Goal: Task Accomplishment & Management: Use online tool/utility

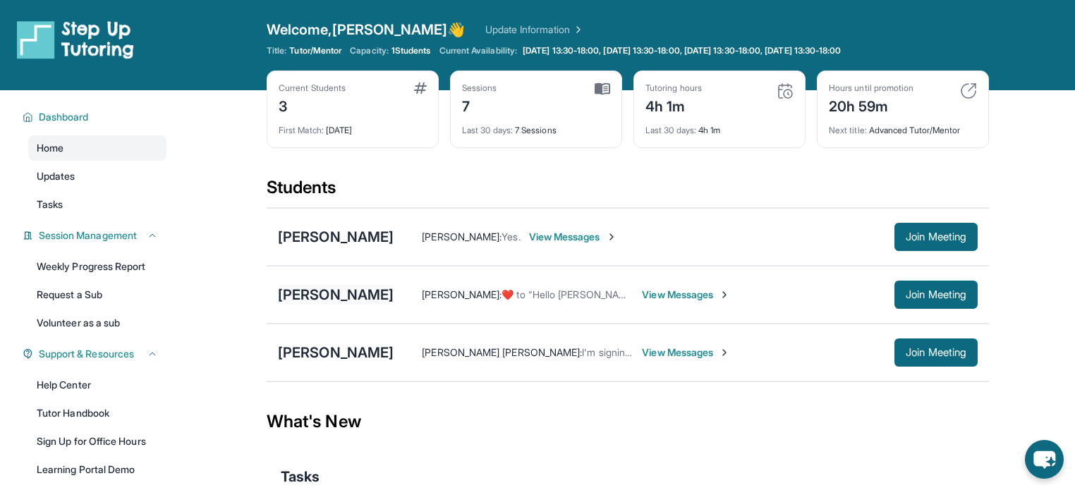
click at [350, 293] on div "[PERSON_NAME]" at bounding box center [336, 295] width 116 height 20
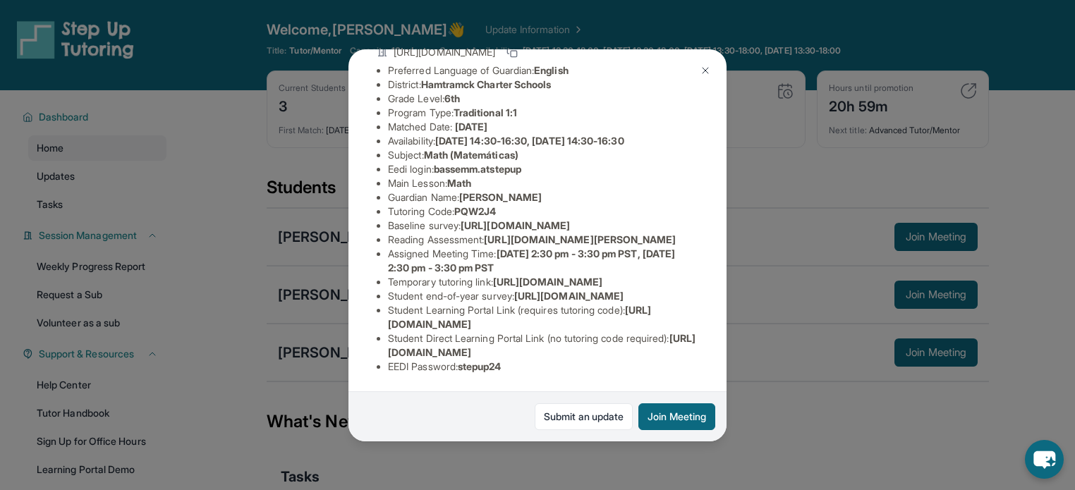
scroll to position [293, 0]
click at [674, 420] on button "Join Meeting" at bounding box center [676, 417] width 77 height 27
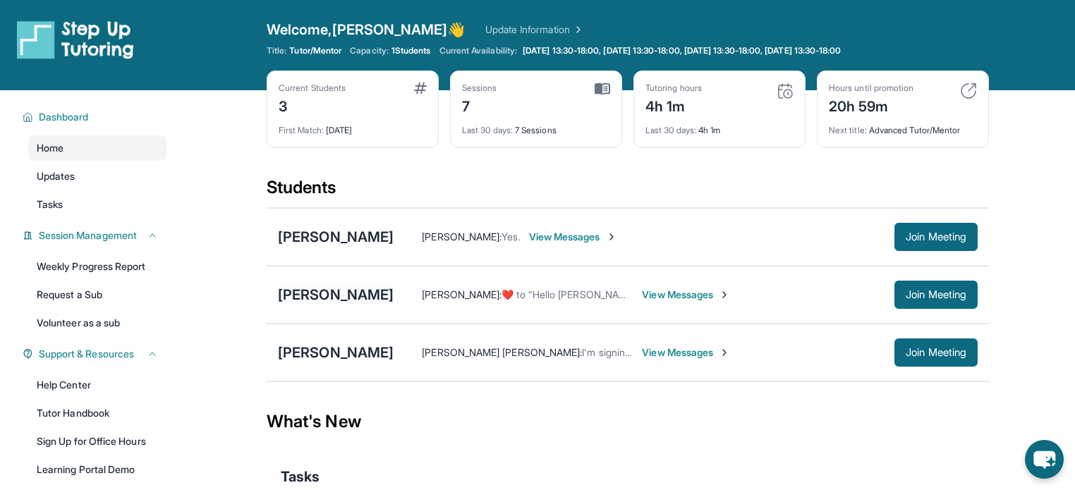
click at [337, 293] on div "[PERSON_NAME]" at bounding box center [336, 295] width 116 height 20
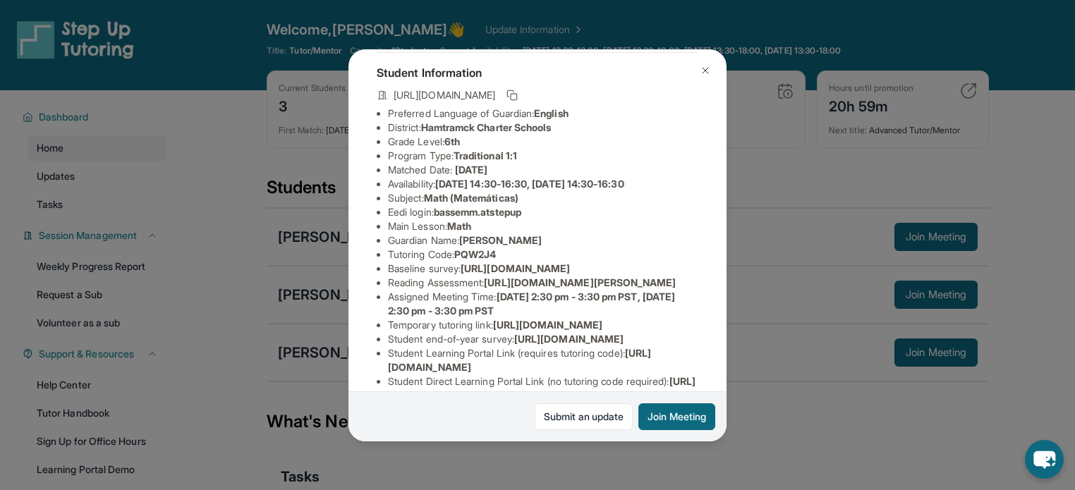
scroll to position [73, 0]
drag, startPoint x: 539, startPoint y: 221, endPoint x: 439, endPoint y: 224, distance: 99.5
click at [439, 219] on li "Eedi login : bassemm.atstepup" at bounding box center [543, 212] width 310 height 14
copy span "bassemm.atstepup"
click at [542, 205] on li "Subject : Math (Matemáticas)" at bounding box center [543, 198] width 310 height 14
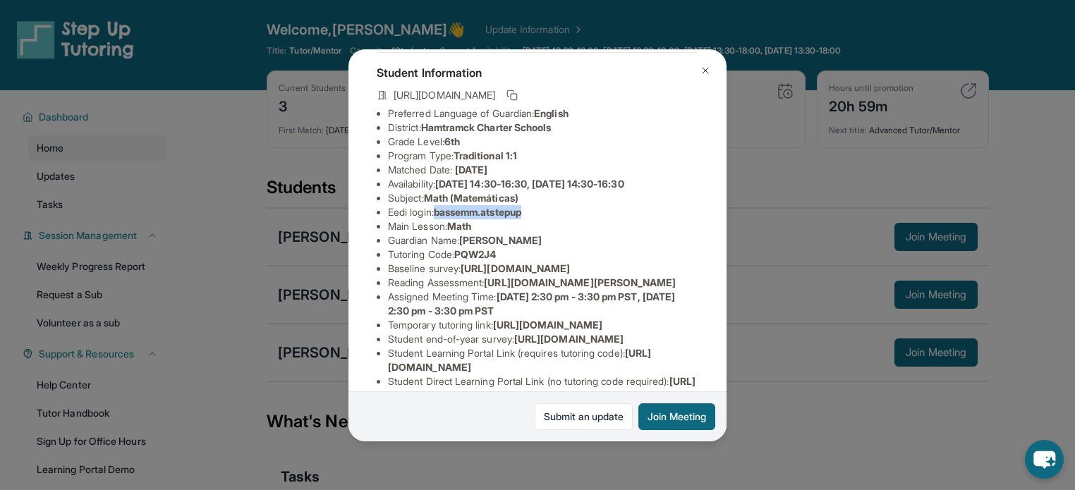
drag, startPoint x: 536, startPoint y: 225, endPoint x: 442, endPoint y: 226, distance: 93.8
click at [442, 219] on li "Eedi login : bassemm.atstepup" at bounding box center [543, 212] width 310 height 14
copy span "bassemm.atstepup"
click at [491, 274] on span "https://airtable.com/apprlfn8WjpjBUn2G/shrK0QR6AaNyG5psY?prefill_Type%20of%20Fo…" at bounding box center [515, 268] width 109 height 12
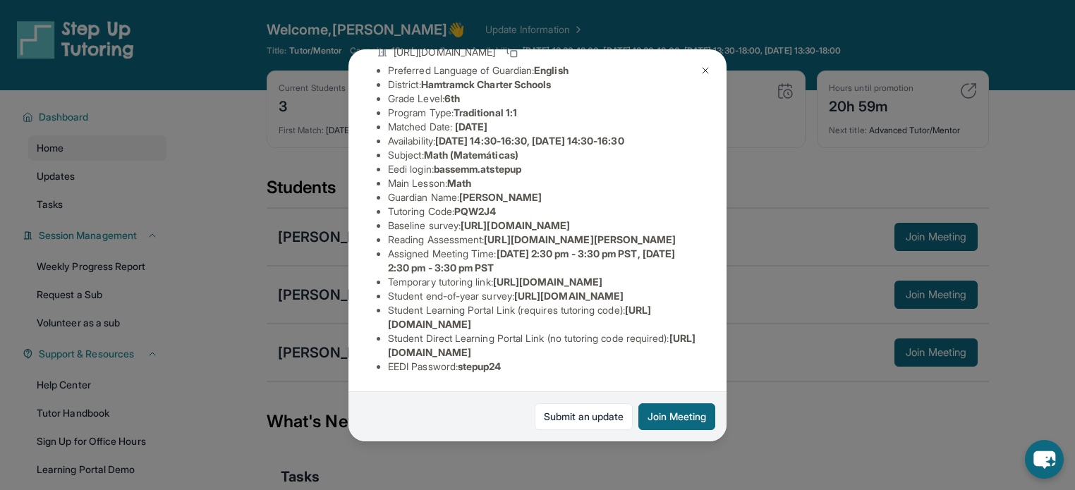
scroll to position [293, 0]
drag, startPoint x: 516, startPoint y: 353, endPoint x: 463, endPoint y: 359, distance: 53.2
click at [463, 360] on li "EEDI Password : stepup24" at bounding box center [543, 367] width 310 height 14
copy span "stepup24"
click at [566, 275] on li "Temporary tutoring link : https://www.thelessonspace.com/space/4c9a7ddf-d120-40…" at bounding box center [543, 282] width 310 height 14
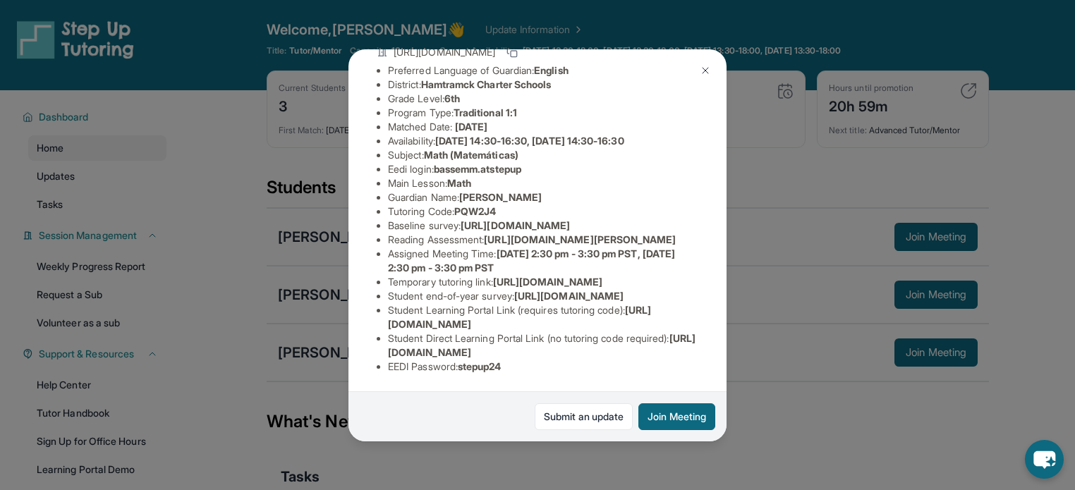
scroll to position [106, 0]
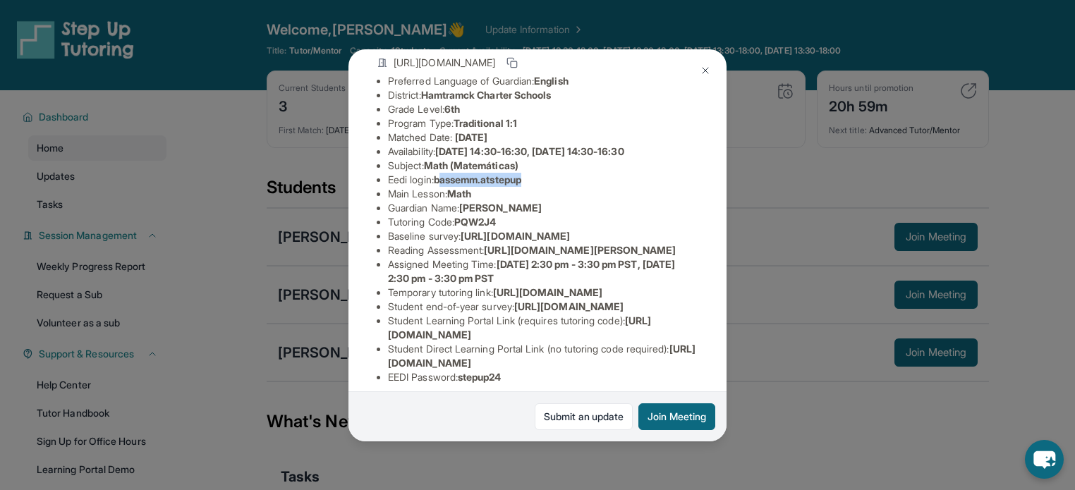
drag, startPoint x: 540, startPoint y: 190, endPoint x: 443, endPoint y: 190, distance: 97.4
click at [443, 187] on li "Eedi login : bassemm.atstepup" at bounding box center [543, 180] width 310 height 14
copy span "assemm.atstepup"
click at [556, 186] on li "Eedi login : bassemm.atstepup" at bounding box center [543, 180] width 310 height 14
drag, startPoint x: 535, startPoint y: 190, endPoint x: 440, endPoint y: 192, distance: 95.2
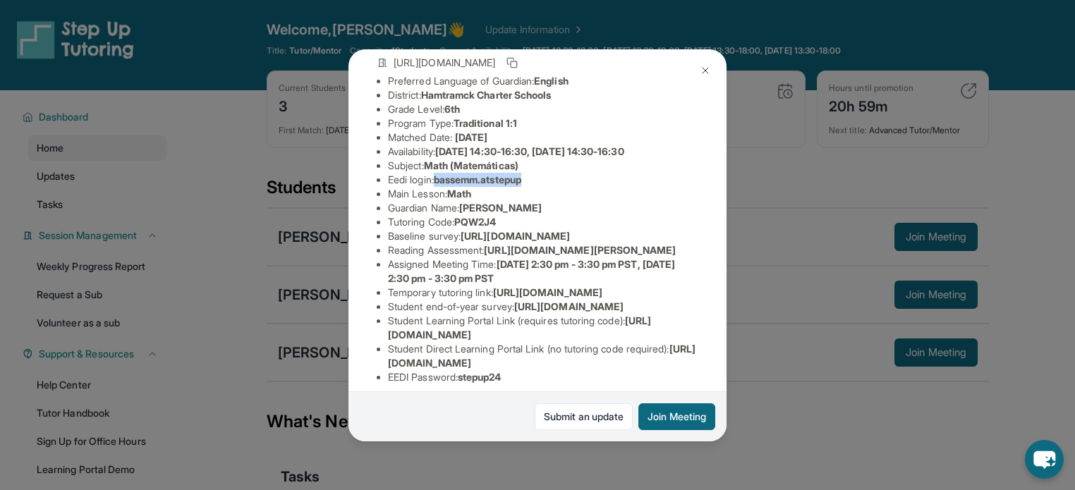
click at [440, 187] on li "Eedi login : bassemm.atstepup" at bounding box center [543, 180] width 310 height 14
copy span "bassemm.atstepup"
click at [525, 229] on li "Tutoring Code : PQW2J4" at bounding box center [543, 222] width 310 height 14
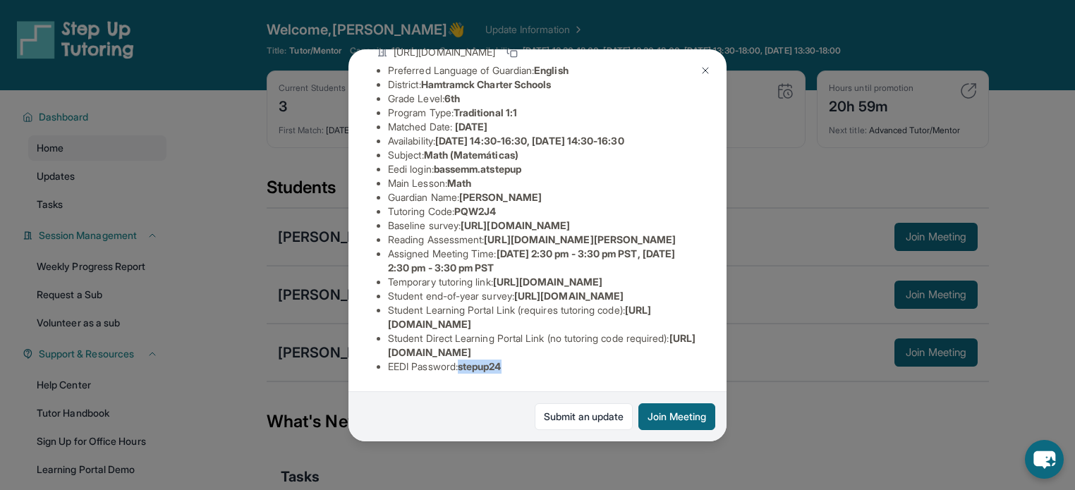
drag, startPoint x: 544, startPoint y: 360, endPoint x: 466, endPoint y: 363, distance: 78.4
click at [466, 363] on li "EEDI Password : stepup24" at bounding box center [543, 367] width 310 height 14
copy span "stepup24"
click at [561, 347] on span "https://student-portal.stepuptutoring.org/student/PQW2J4" at bounding box center [542, 345] width 308 height 26
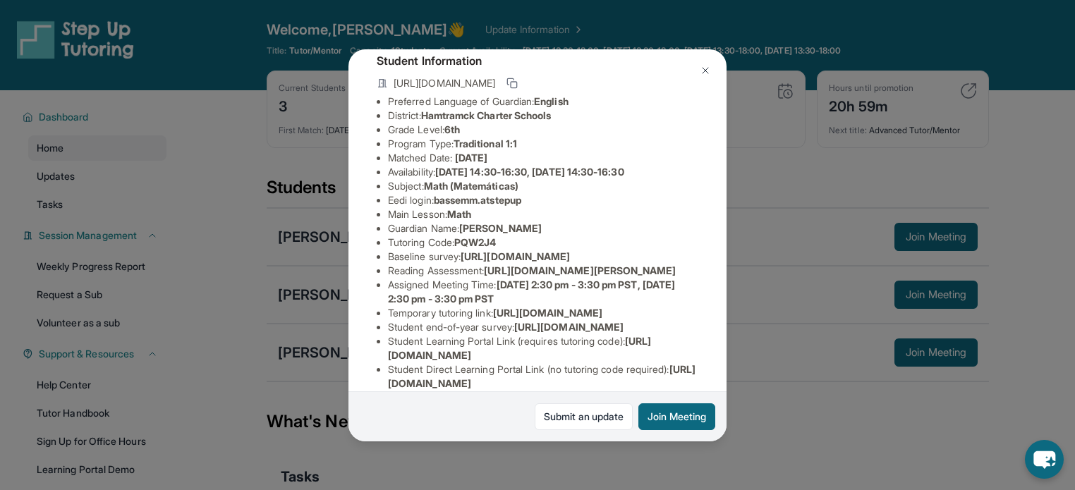
scroll to position [0, 0]
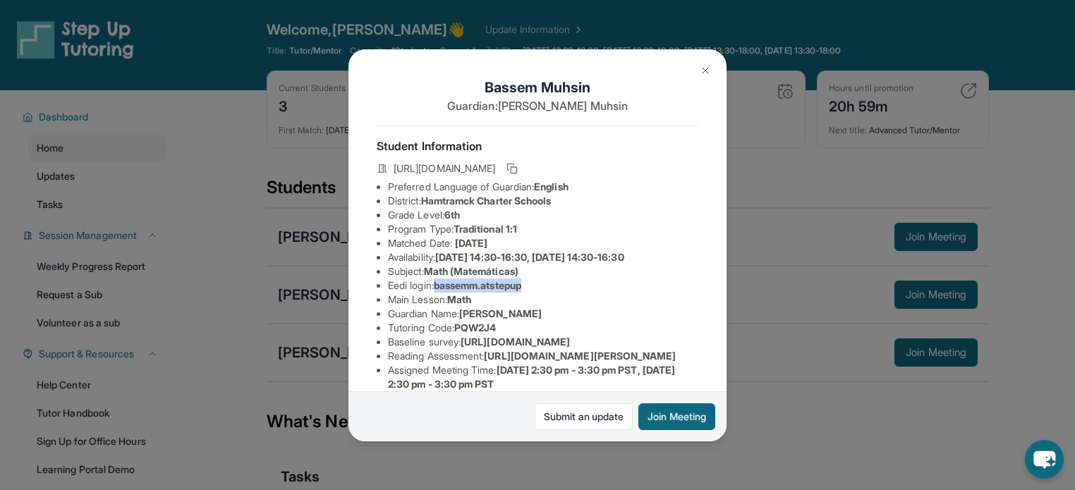
drag, startPoint x: 539, startPoint y: 297, endPoint x: 438, endPoint y: 297, distance: 100.9
click at [438, 293] on li "Eedi login : bassemm.atstepup" at bounding box center [543, 286] width 310 height 14
copy span "bassemm.atstepup"
click at [516, 333] on li "Tutoring Code : PQW2J4" at bounding box center [543, 328] width 310 height 14
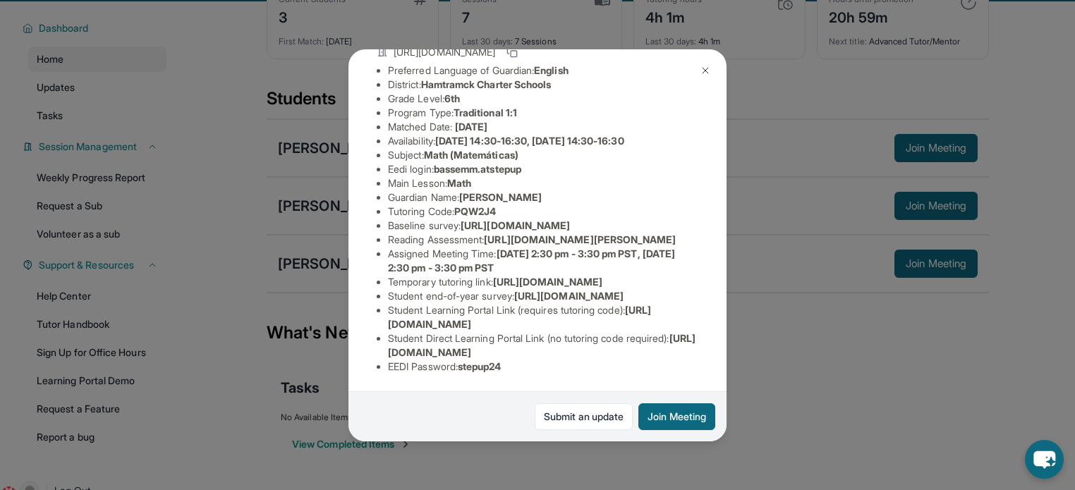
scroll to position [119, 0]
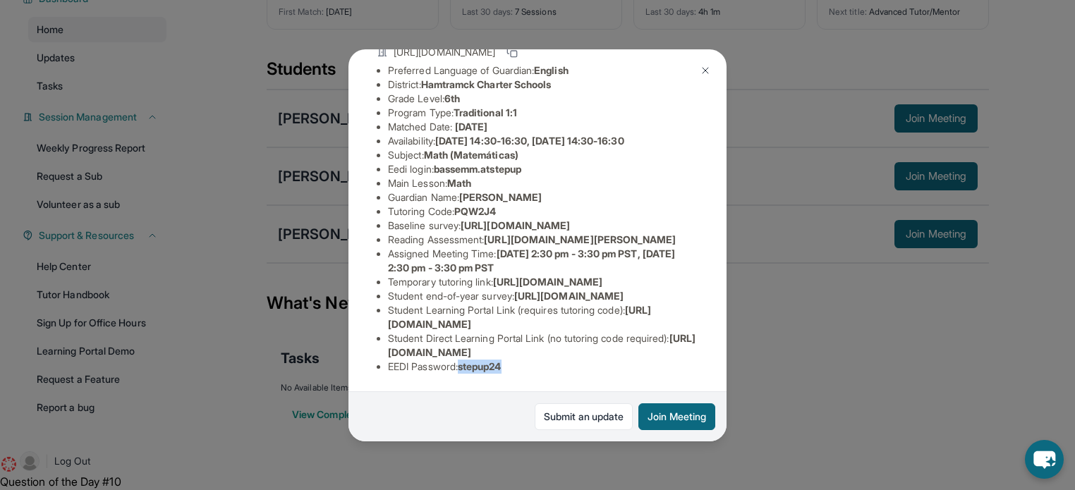
drag, startPoint x: 520, startPoint y: 360, endPoint x: 466, endPoint y: 360, distance: 54.3
click at [466, 360] on li "EEDI Password : stepup24" at bounding box center [543, 367] width 310 height 14
copy span "stepup24"
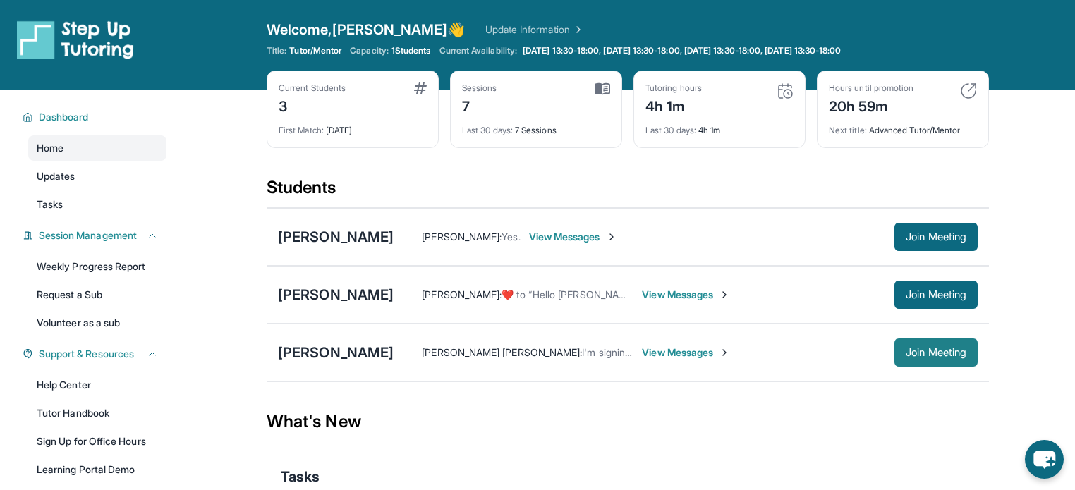
click at [915, 348] on span "Join Meeting" at bounding box center [936, 352] width 61 height 8
click at [331, 349] on div "[PERSON_NAME]" at bounding box center [336, 353] width 116 height 20
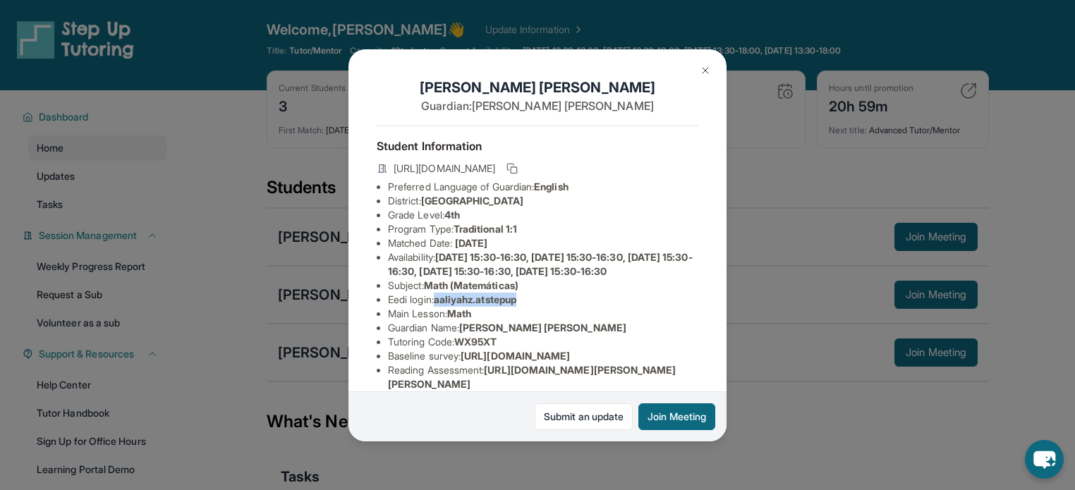
drag, startPoint x: 526, startPoint y: 325, endPoint x: 439, endPoint y: 327, distance: 87.5
click at [439, 307] on li "Eedi login : [PERSON_NAME].atstepup" at bounding box center [543, 300] width 310 height 14
copy span "aaliyahz.atstepup"
click at [478, 194] on li "Preferred Language of Guardian: English" at bounding box center [543, 187] width 310 height 14
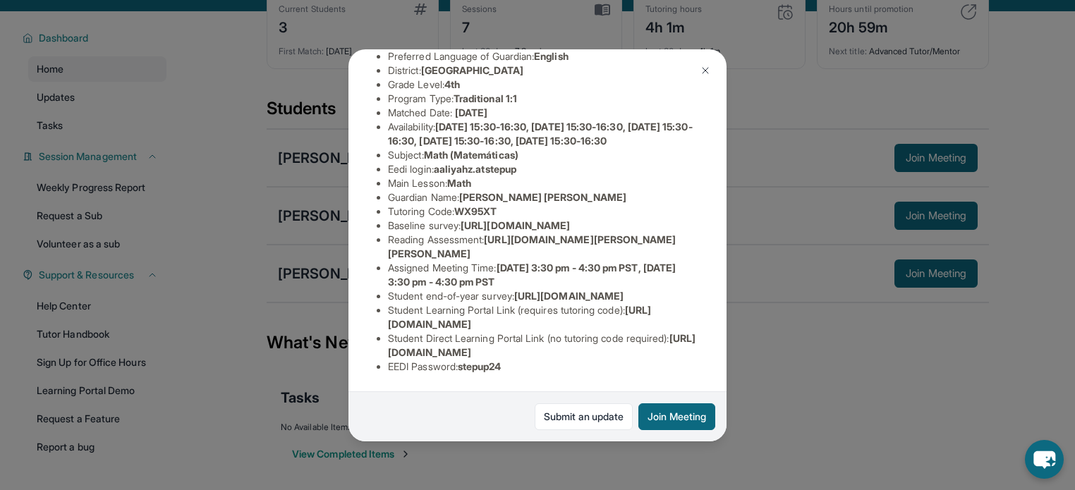
scroll to position [85, 0]
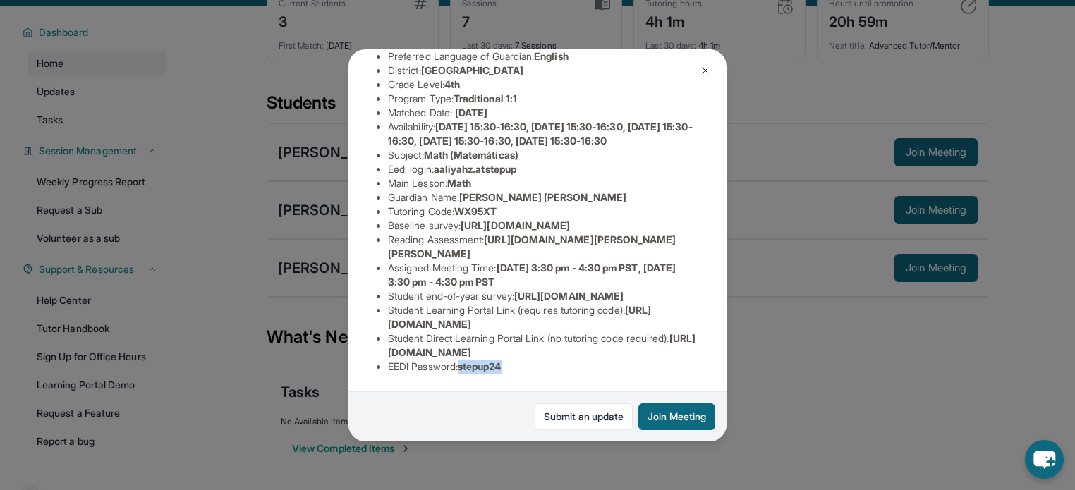
drag, startPoint x: 518, startPoint y: 359, endPoint x: 467, endPoint y: 357, distance: 50.8
click at [467, 360] on li "EEDI Password : stepup24" at bounding box center [543, 367] width 310 height 14
copy span "stepup24"
